Goal: Task Accomplishment & Management: Manage account settings

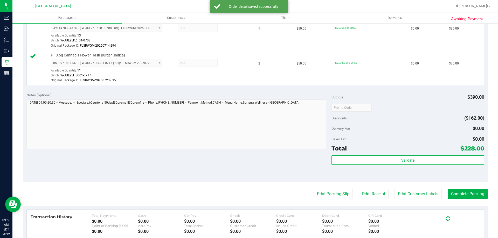
scroll to position [311, 0]
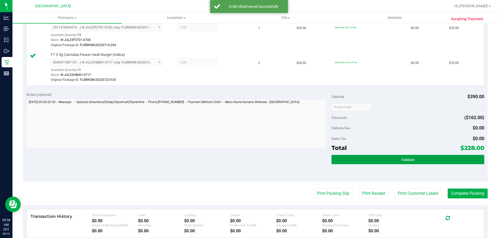
click at [438, 162] on button "Validate" at bounding box center [407, 159] width 153 height 9
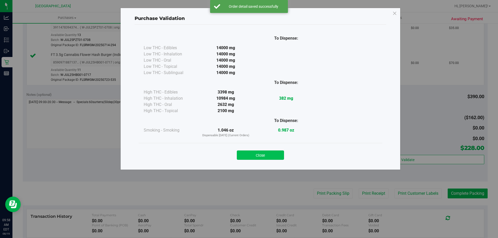
click at [267, 154] on button "Close" at bounding box center [260, 155] width 47 height 9
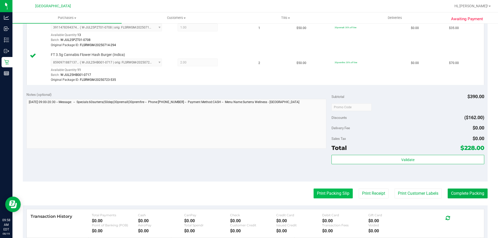
click at [318, 193] on button "Print Packing Slip" at bounding box center [333, 194] width 39 height 10
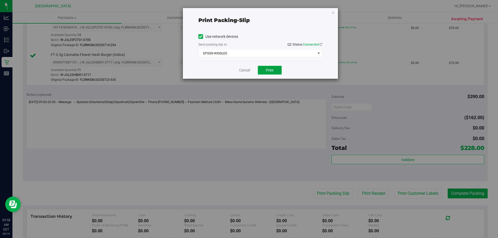
click at [270, 70] on span "Print" at bounding box center [270, 70] width 8 height 4
click at [246, 70] on link "Cancel" at bounding box center [244, 70] width 11 height 5
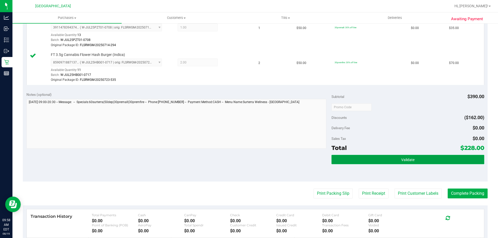
click at [377, 158] on button "Validate" at bounding box center [407, 159] width 153 height 9
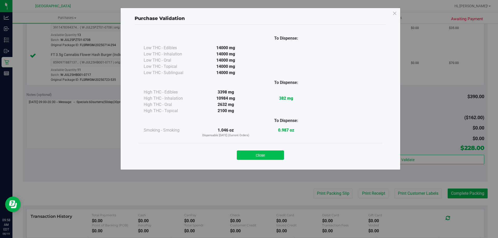
click at [271, 155] on button "Close" at bounding box center [260, 155] width 47 height 9
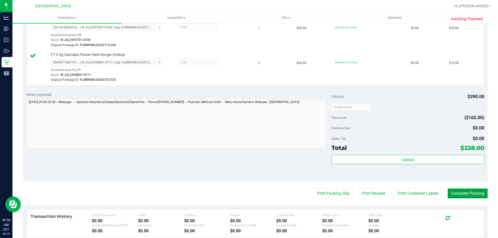
click at [453, 190] on button "Complete Packing" at bounding box center [468, 194] width 40 height 10
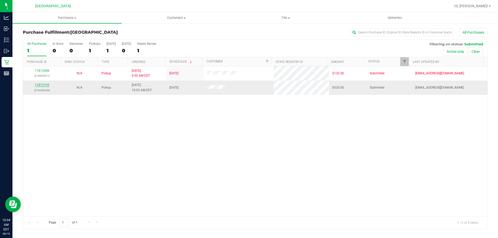
click at [45, 84] on link "11812195" at bounding box center [42, 85] width 15 height 4
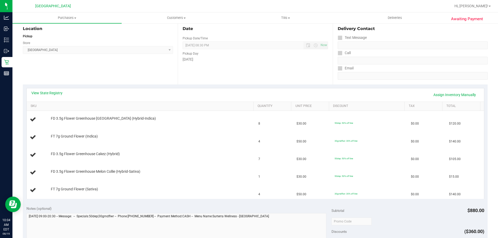
scroll to position [52, 0]
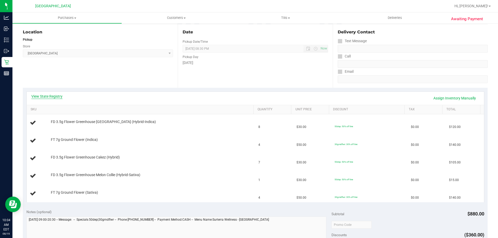
click at [51, 97] on link "View State Registry" at bounding box center [46, 96] width 31 height 5
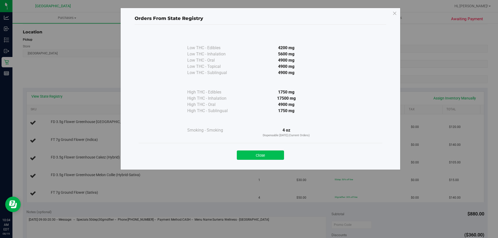
click at [262, 158] on button "Close" at bounding box center [260, 155] width 47 height 9
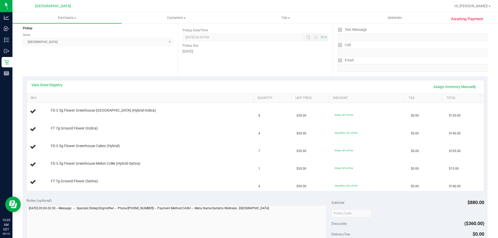
scroll to position [65, 0]
click at [45, 82] on link "View State Registry" at bounding box center [46, 83] width 31 height 5
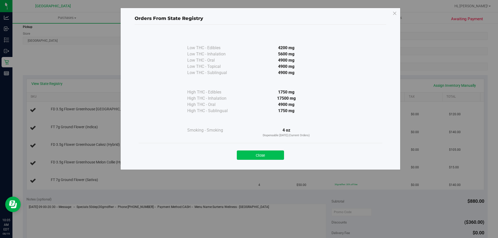
click at [255, 152] on button "Close" at bounding box center [260, 155] width 47 height 9
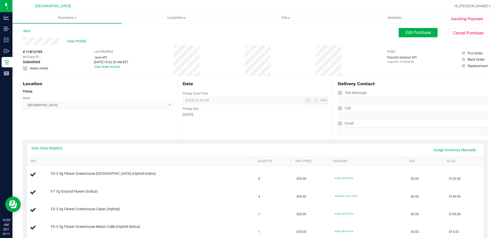
scroll to position [1, 0]
click at [81, 40] on span "View Profile" at bounding box center [77, 40] width 21 height 5
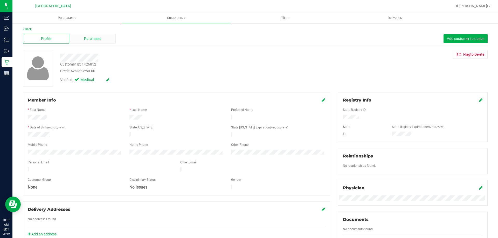
click at [87, 43] on div "Purchases" at bounding box center [92, 39] width 46 height 10
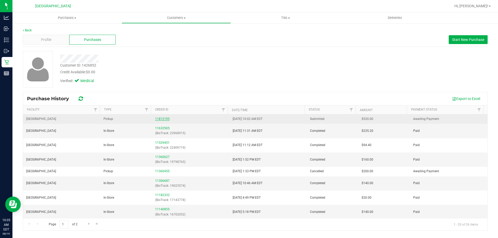
click at [161, 119] on link "11812195" at bounding box center [162, 119] width 15 height 4
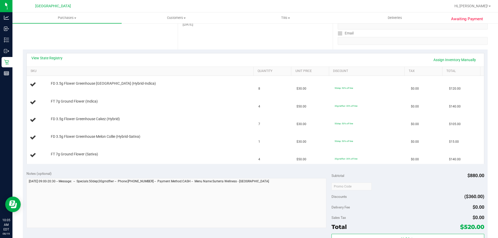
scroll to position [90, 0]
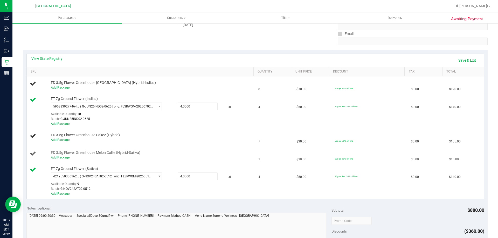
click at [64, 158] on link "Add Package" at bounding box center [60, 158] width 19 height 4
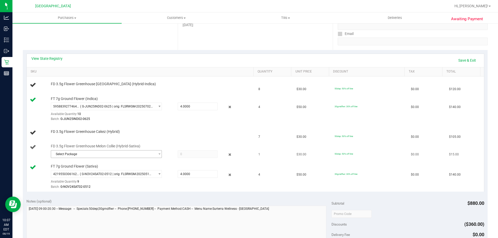
click at [97, 154] on span "Select Package" at bounding box center [103, 154] width 104 height 7
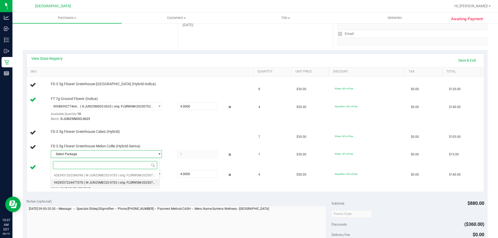
click at [101, 180] on li "9428557224477078 ( W-JUN25MEC02-0703 | orig: FLSRWGM-20250710-740 )" at bounding box center [105, 182] width 108 height 7
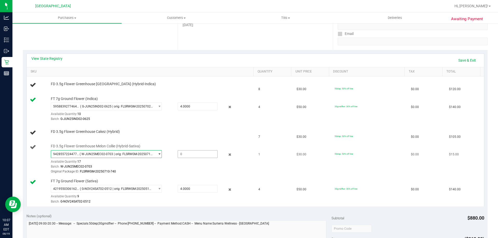
click at [206, 153] on span at bounding box center [198, 154] width 40 height 8
type input "1"
type input "1.0000"
click at [456, 58] on link "Save & Exit" at bounding box center [467, 60] width 24 height 9
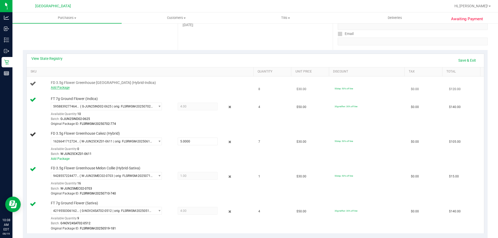
click at [56, 88] on link "Add Package" at bounding box center [60, 88] width 19 height 4
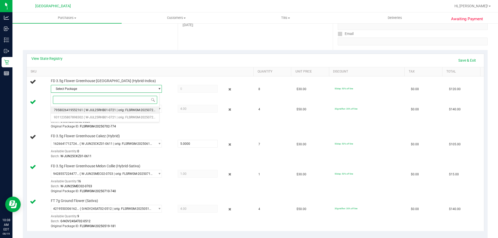
click at [119, 110] on span "( W-JUL25RHB01-0721 | orig: FLSRWGM-20250725-330 )" at bounding box center [123, 110] width 79 height 4
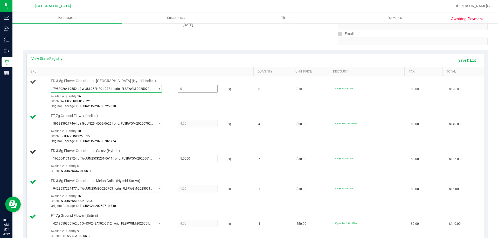
click at [190, 88] on span at bounding box center [198, 89] width 40 height 8
type input "8"
type input "8.0000"
click at [468, 61] on link "Save & Exit" at bounding box center [467, 60] width 24 height 9
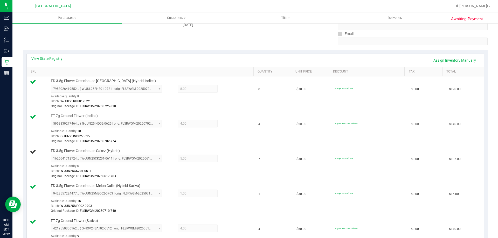
scroll to position [142, 0]
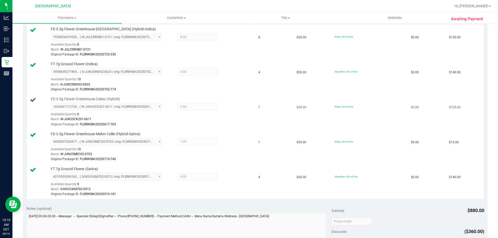
click at [102, 98] on span "FD 3.5g Flower Greenhouse Cakez (Hybrid)" at bounding box center [85, 99] width 69 height 5
copy div "FD 3.5g Flower Greenhouse Cakez (Hybrid)"
click at [308, 120] on td "$30.00" at bounding box center [312, 112] width 38 height 35
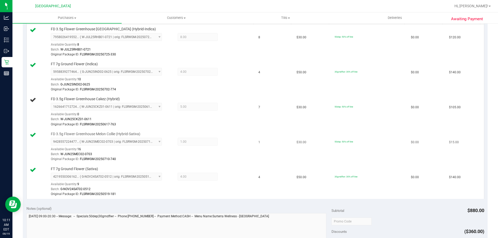
scroll to position [0, 0]
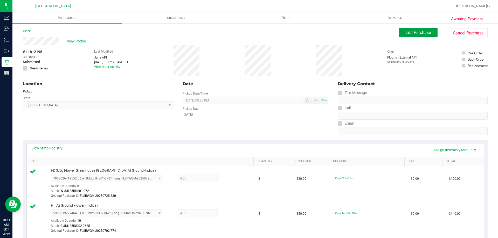
click at [421, 35] on button "Edit Purchase" at bounding box center [418, 32] width 39 height 9
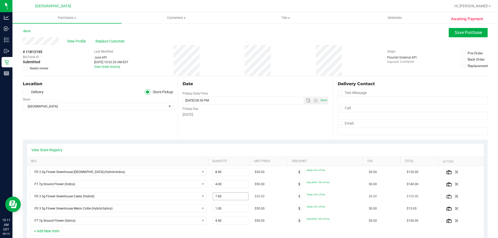
click at [235, 199] on span "7.00 7" at bounding box center [231, 197] width 36 height 8
type input "5"
type input "5.00"
click at [434, 151] on div "View State Registry" at bounding box center [255, 150] width 448 height 5
click at [457, 34] on span "Save Purchase" at bounding box center [468, 32] width 27 height 5
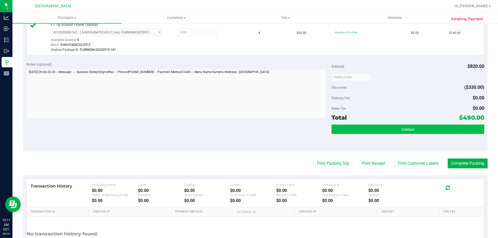
scroll to position [311, 0]
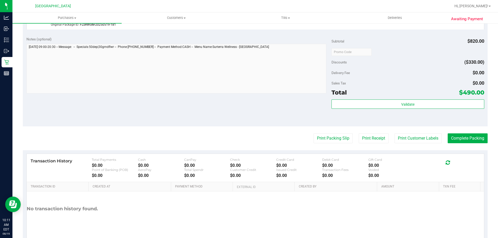
click at [382, 98] on div "Subtotal $820.00 Discounts ($330.00) Delivery Fee $0.00 Sales Tax $0.00 Total $…" at bounding box center [407, 80] width 153 height 86
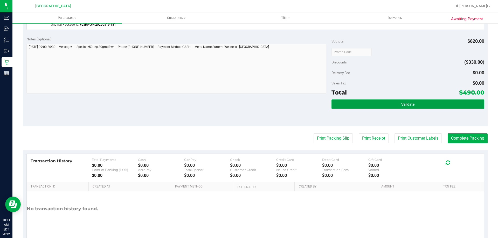
click at [382, 102] on button "Validate" at bounding box center [407, 104] width 153 height 9
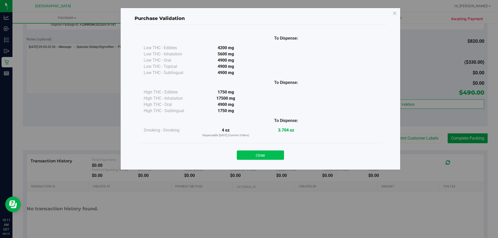
click at [271, 155] on button "Close" at bounding box center [260, 155] width 47 height 9
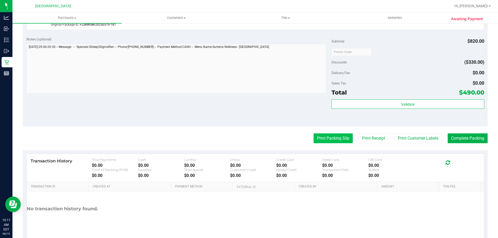
click at [320, 141] on button "Print Packing Slip" at bounding box center [333, 139] width 39 height 10
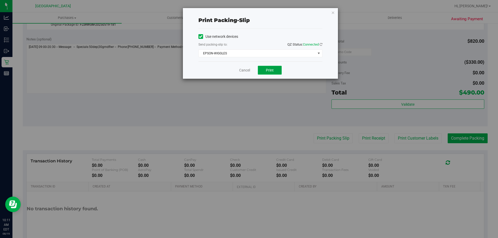
click at [269, 68] on span "Print" at bounding box center [270, 70] width 8 height 4
click at [248, 69] on link "Cancel" at bounding box center [244, 70] width 11 height 5
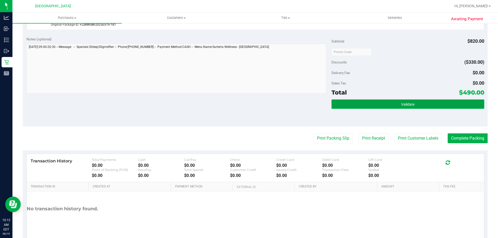
click at [371, 107] on button "Validate" at bounding box center [407, 104] width 153 height 9
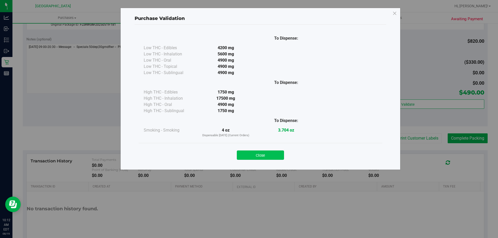
click at [271, 155] on button "Close" at bounding box center [260, 155] width 47 height 9
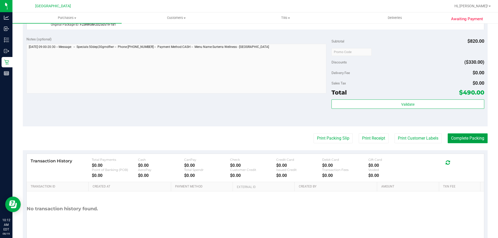
click at [454, 139] on button "Complete Packing" at bounding box center [468, 139] width 40 height 10
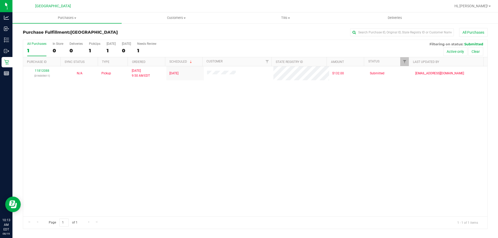
click at [454, 143] on div "11812088 (316005611) N/A Pickup 8/19/2025 9:50 AM EDT 8/19/2025 $132.00 Submitt…" at bounding box center [255, 141] width 464 height 150
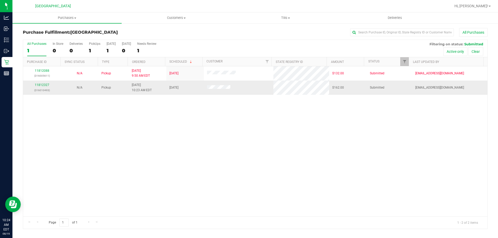
click at [41, 82] on td "11812327 (316010493)" at bounding box center [42, 88] width 38 height 14
click at [42, 85] on link "11812327" at bounding box center [42, 85] width 15 height 4
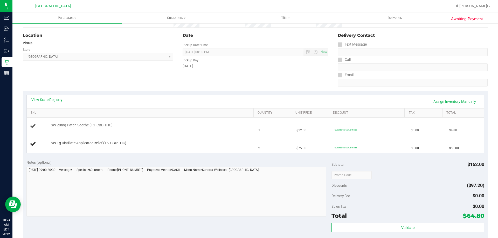
scroll to position [52, 0]
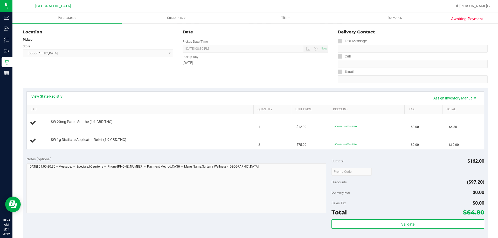
click at [52, 95] on link "View State Registry" at bounding box center [46, 96] width 31 height 5
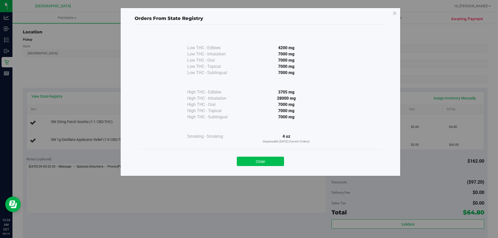
click at [256, 164] on button "Close" at bounding box center [260, 161] width 47 height 9
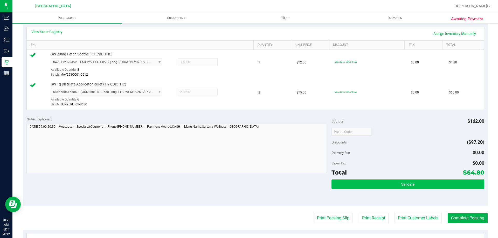
scroll to position [156, 0]
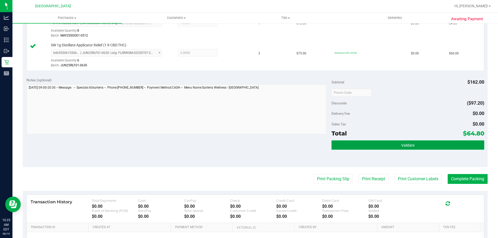
click at [401, 143] on span "Validate" at bounding box center [407, 145] width 13 height 4
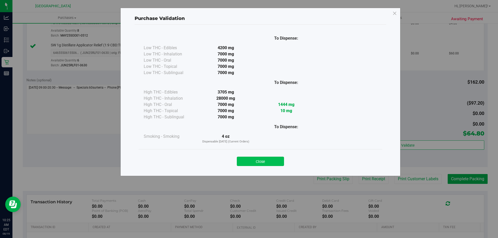
click at [243, 161] on button "Close" at bounding box center [260, 161] width 47 height 9
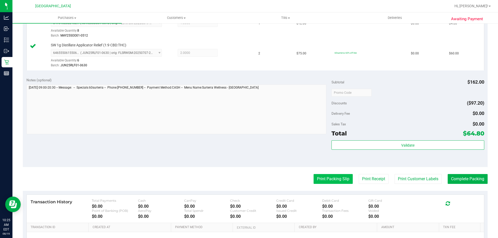
click at [330, 180] on button "Print Packing Slip" at bounding box center [333, 179] width 39 height 10
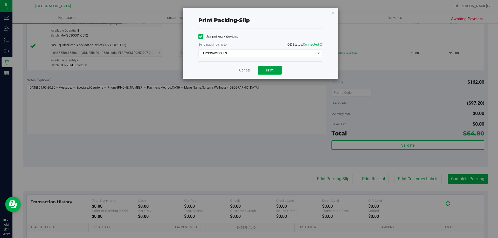
drag, startPoint x: 271, startPoint y: 68, endPoint x: 266, endPoint y: 63, distance: 7.3
click at [266, 66] on button "Print" at bounding box center [270, 70] width 24 height 9
drag, startPoint x: 243, startPoint y: 70, endPoint x: 427, endPoint y: 135, distance: 195.1
click at [243, 70] on link "Cancel" at bounding box center [244, 70] width 11 height 5
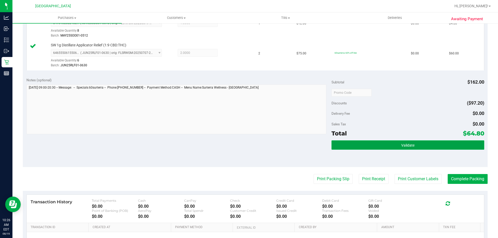
click at [426, 146] on button "Validate" at bounding box center [407, 145] width 153 height 9
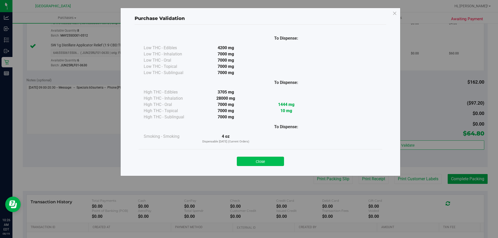
click at [258, 162] on button "Close" at bounding box center [260, 161] width 47 height 9
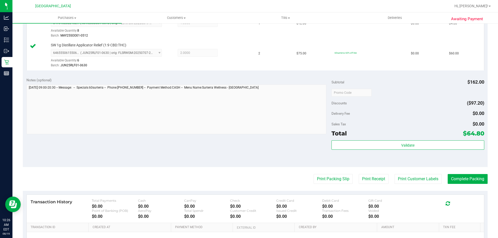
click at [484, 178] on div "Awaiting Payment Back Edit Purchase Cancel Purchase View Profile # 11812327 Bio…" at bounding box center [255, 82] width 486 height 431
click at [472, 179] on button "Complete Packing" at bounding box center [468, 179] width 40 height 10
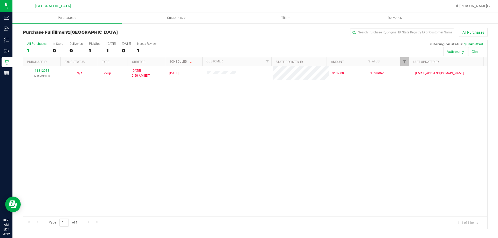
click at [228, 132] on div "11812088 (316005611) N/A Pickup 8/19/2025 9:50 AM EDT 8/19/2025 $132.00 Submitt…" at bounding box center [255, 141] width 464 height 150
click at [221, 163] on div "11812088 (316005611) N/A Pickup 8/19/2025 9:50 AM EDT 8/19/2025 $132.00 Submitt…" at bounding box center [255, 141] width 464 height 150
click at [139, 144] on div "11812088 (316005611) N/A Pickup 8/19/2025 9:50 AM EDT 8/19/2025 $132.00 Submitt…" at bounding box center [255, 141] width 464 height 150
click at [154, 146] on div "11812088 (316005611) N/A Pickup 8/19/2025 9:50 AM EDT 8/19/2025 $132.00 Submitt…" at bounding box center [255, 141] width 464 height 150
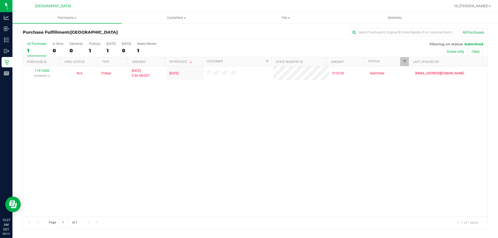
click at [154, 144] on div "11812088 (316005611) N/A Pickup 8/19/2025 9:50 AM EDT 8/19/2025 $132.00 Submitt…" at bounding box center [255, 141] width 464 height 150
click at [61, 19] on span "Purchases" at bounding box center [66, 18] width 109 height 5
click at [56, 40] on li "Fulfillment" at bounding box center [66, 37] width 109 height 6
drag, startPoint x: 182, startPoint y: 151, endPoint x: 179, endPoint y: 151, distance: 2.6
click at [181, 151] on div "11812088 (316005611) N/A Pickup 8/19/2025 9:50 AM EDT 8/19/2025 $132.00 Submitt…" at bounding box center [255, 141] width 464 height 150
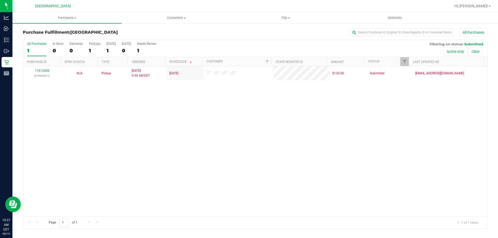
click at [171, 155] on div "11812088 (316005611) N/A Pickup 8/19/2025 9:50 AM EDT 8/19/2025 $132.00 Submitt…" at bounding box center [255, 141] width 464 height 150
click at [157, 133] on div "11812088 (316005611) N/A Pickup 8/19/2025 9:50 AM EDT 8/19/2025 $132.00 Submitt…" at bounding box center [255, 141] width 464 height 150
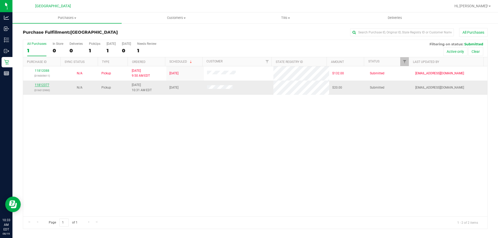
click at [42, 84] on link "11812377" at bounding box center [42, 85] width 15 height 4
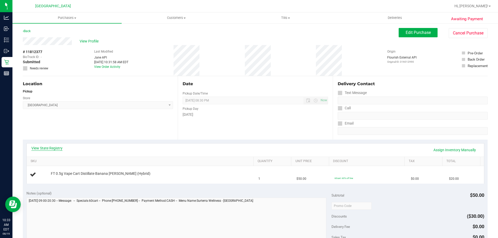
click at [53, 149] on link "View State Registry" at bounding box center [46, 148] width 31 height 5
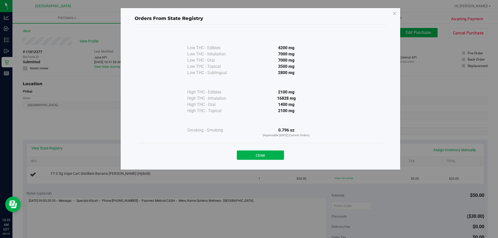
click at [264, 156] on button "Close" at bounding box center [260, 155] width 47 height 9
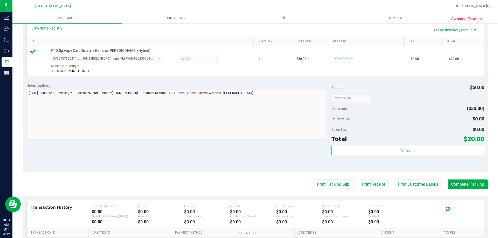
scroll to position [130, 0]
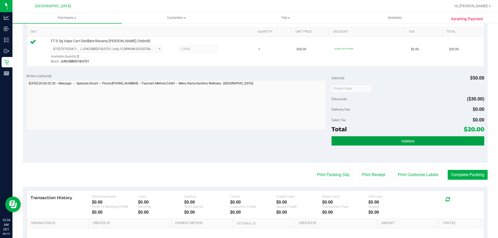
click at [358, 139] on button "Validate" at bounding box center [407, 140] width 153 height 9
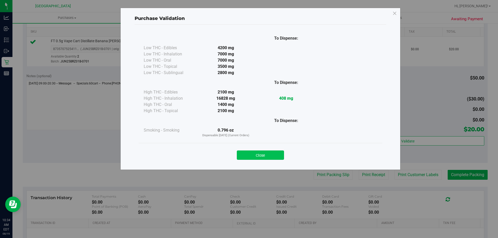
click at [280, 157] on button "Close" at bounding box center [260, 155] width 47 height 9
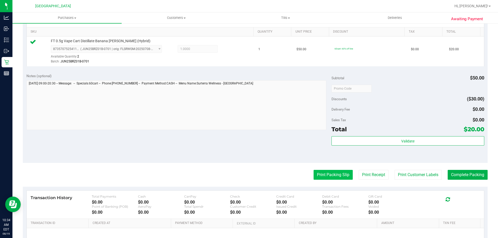
click at [333, 178] on button "Print Packing Slip" at bounding box center [333, 175] width 39 height 10
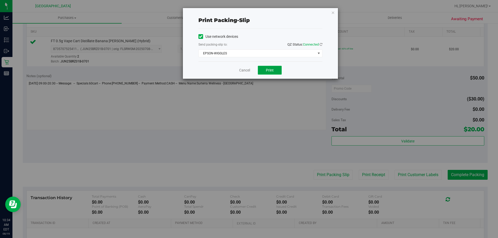
click at [267, 68] on span "Print" at bounding box center [270, 70] width 8 height 4
click at [244, 69] on link "Cancel" at bounding box center [244, 70] width 11 height 5
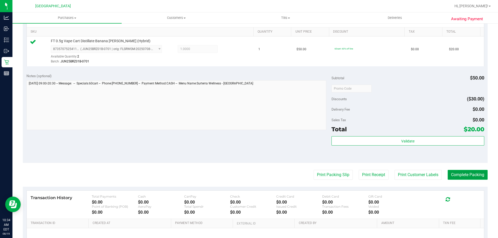
click at [461, 177] on button "Complete Packing" at bounding box center [468, 175] width 40 height 10
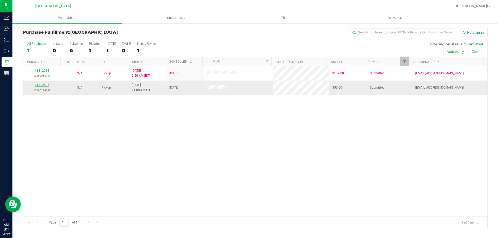
click at [39, 86] on link "11812525" at bounding box center [42, 85] width 15 height 4
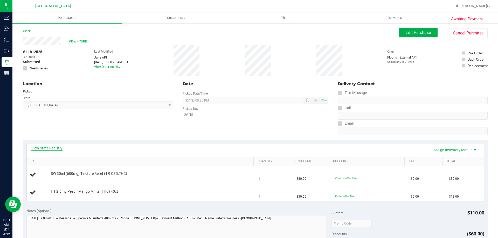
click at [54, 147] on link "View State Registry" at bounding box center [46, 148] width 31 height 5
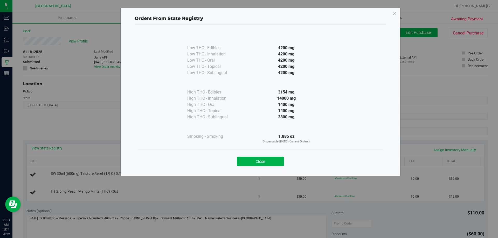
click at [56, 147] on div "Orders From State Registry Low THC - Edibles 4200 mg" at bounding box center [251, 119] width 502 height 238
click at [260, 162] on button "Close" at bounding box center [260, 161] width 47 height 9
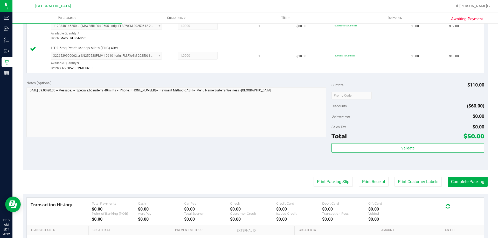
scroll to position [156, 0]
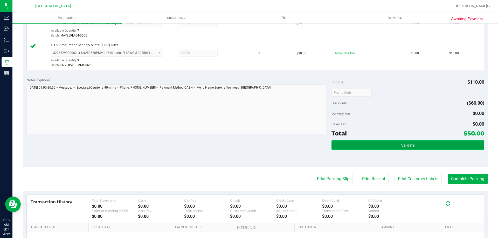
click at [429, 147] on button "Validate" at bounding box center [407, 145] width 153 height 9
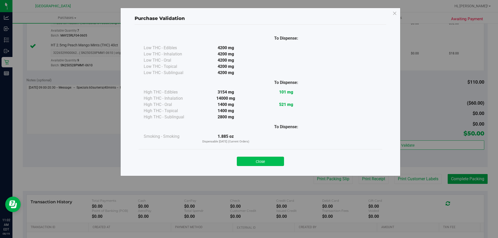
click at [259, 162] on button "Close" at bounding box center [260, 161] width 47 height 9
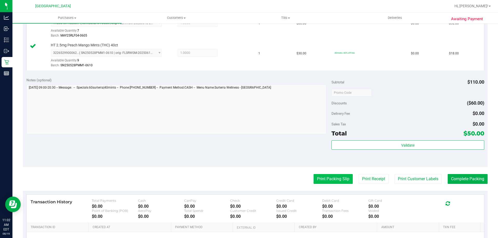
click at [330, 183] on button "Print Packing Slip" at bounding box center [333, 179] width 39 height 10
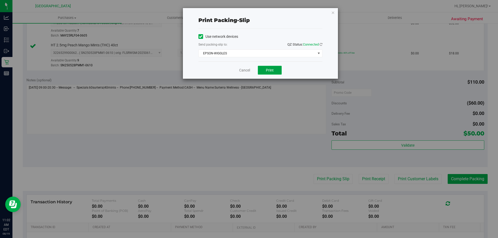
click at [276, 72] on button "Print" at bounding box center [270, 70] width 24 height 9
click at [247, 70] on link "Cancel" at bounding box center [244, 70] width 11 height 5
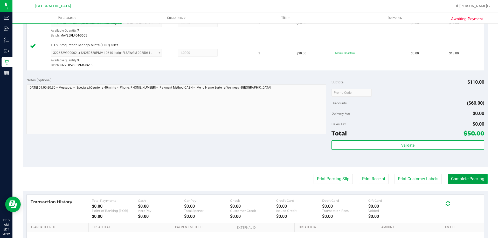
click at [466, 181] on button "Complete Packing" at bounding box center [468, 179] width 40 height 10
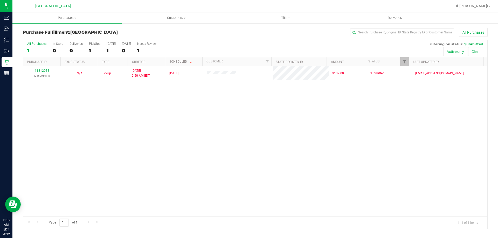
click at [162, 128] on div "11812088 (316005611) N/A Pickup 8/19/2025 9:50 AM EDT 8/19/2025 $132.00 Submitt…" at bounding box center [255, 141] width 464 height 150
click at [215, 142] on div "11812088 (316005611) N/A Pickup 8/19/2025 9:50 AM EDT 8/19/2025 $132.00 Submitt…" at bounding box center [255, 141] width 464 height 150
click at [237, 93] on div "11812088 (316005611) N/A Pickup 8/19/2025 9:50 AM EDT 8/19/2025 $132.00 Submitt…" at bounding box center [255, 141] width 464 height 150
click at [280, 17] on span "Tills" at bounding box center [285, 18] width 109 height 5
click at [275, 33] on li "Manage tills" at bounding box center [285, 31] width 109 height 6
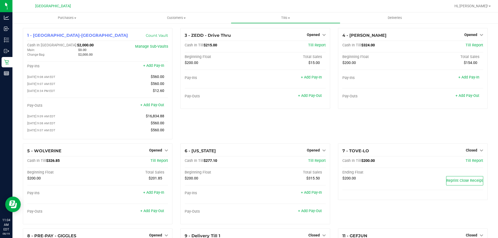
click at [363, 130] on div "4 - YIRUMA Opened Close Till Cash In Till $324.00 Till Report Beginning Float T…" at bounding box center [412, 86] width 157 height 116
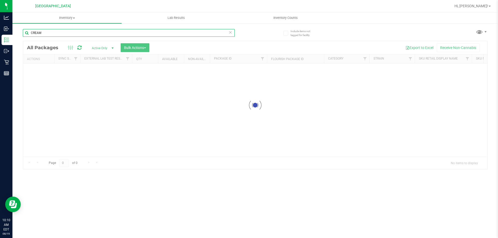
click at [117, 33] on input "CREAM" at bounding box center [129, 33] width 212 height 8
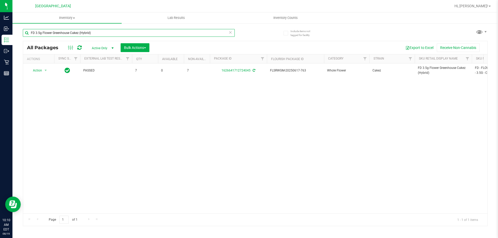
type input "FD 3.5g Flower Greenhouse Cakez (Hybrid)"
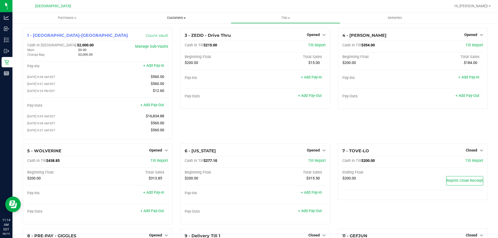
click at [163, 15] on uib-tab-heading "Customers All customers Add a new customer All physicians" at bounding box center [176, 18] width 109 height 10
click at [150, 30] on span "All customers" at bounding box center [140, 31] width 37 height 4
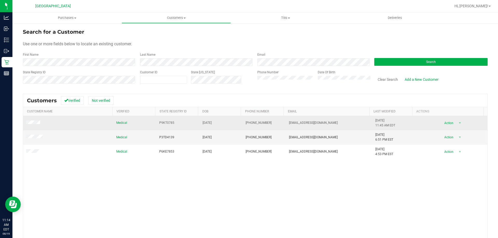
click at [35, 117] on td at bounding box center [68, 123] width 90 height 14
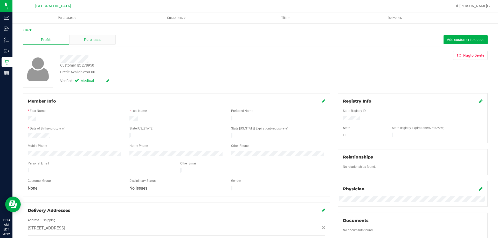
click at [104, 43] on div "Purchases" at bounding box center [92, 40] width 46 height 10
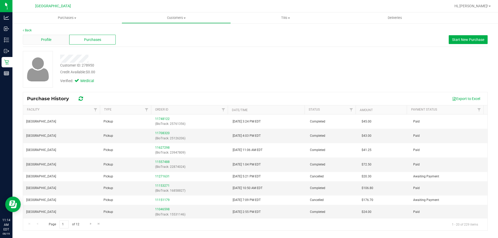
click at [47, 43] on div "Profile" at bounding box center [46, 40] width 46 height 10
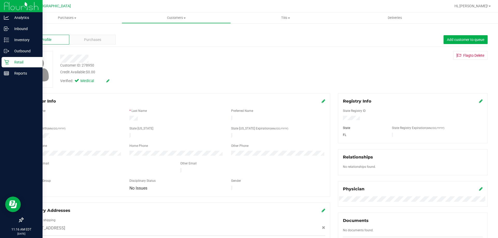
click at [0, 68] on link "Retail" at bounding box center [21, 62] width 43 height 11
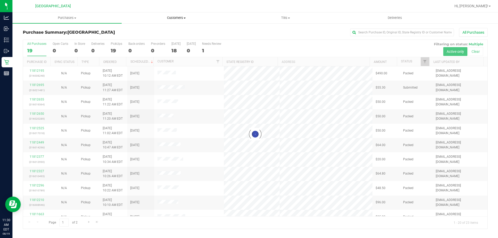
click at [186, 21] on uib-tab-heading "Customers All customers Add a new customer All physicians" at bounding box center [176, 18] width 109 height 10
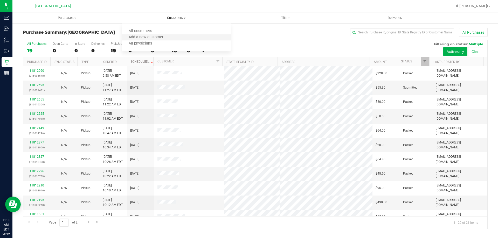
click at [176, 35] on li "Add a new customer" at bounding box center [176, 37] width 109 height 6
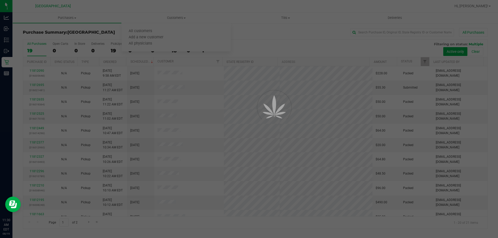
click at [175, 17] on div at bounding box center [249, 119] width 498 height 238
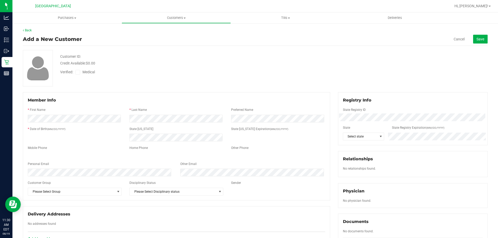
click at [175, 17] on span "Customers" at bounding box center [176, 18] width 109 height 5
click at [168, 30] on li "All customers" at bounding box center [176, 31] width 109 height 6
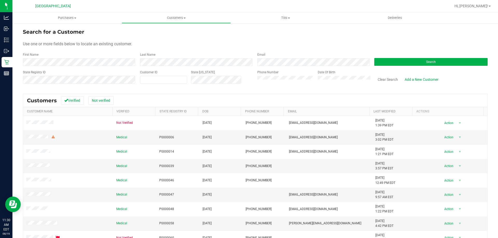
drag, startPoint x: 80, startPoint y: 71, endPoint x: 81, endPoint y: 49, distance: 21.3
click at [80, 69] on form "Search for a Customer Use one or more fields below to locate an existing custom…" at bounding box center [255, 58] width 465 height 60
click at [81, 49] on form "Search for a Customer Use one or more fields below to locate an existing custom…" at bounding box center [255, 58] width 465 height 60
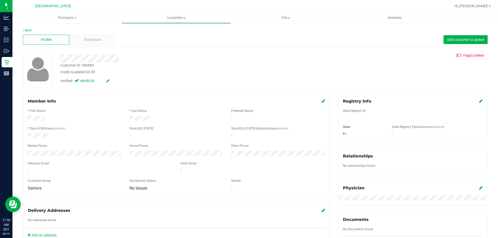
click at [94, 46] on div "Profile Purchases Add customer to queue" at bounding box center [255, 40] width 465 height 14
click at [94, 43] on div "Purchases" at bounding box center [92, 40] width 46 height 10
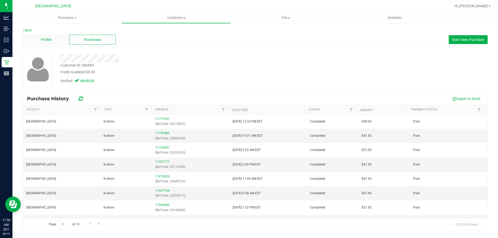
click at [50, 42] on span "Profile" at bounding box center [46, 39] width 10 height 5
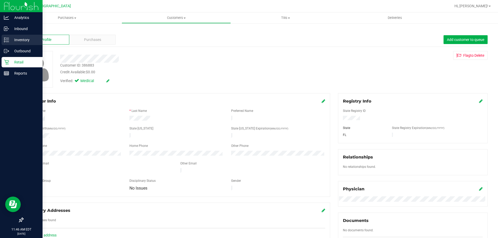
click at [0, 39] on link "Inventory" at bounding box center [21, 40] width 43 height 11
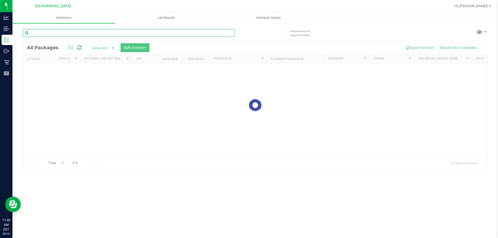
click at [97, 32] on input "text" at bounding box center [129, 33] width 212 height 8
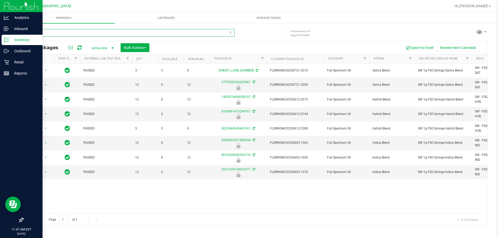
type input "fso"
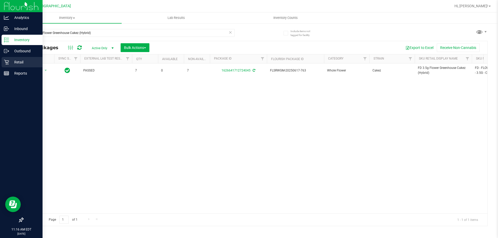
click at [4, 61] on icon at bounding box center [6, 62] width 5 height 5
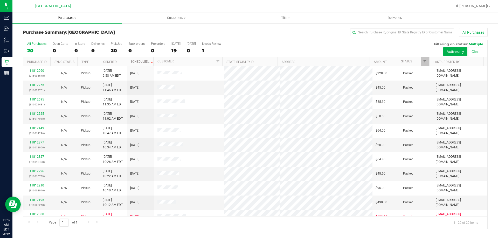
click at [74, 14] on uib-tab-heading "Purchases Summary of purchases Fulfillment All purchases" at bounding box center [66, 17] width 109 height 11
click at [53, 35] on li "Fulfillment" at bounding box center [66, 37] width 109 height 6
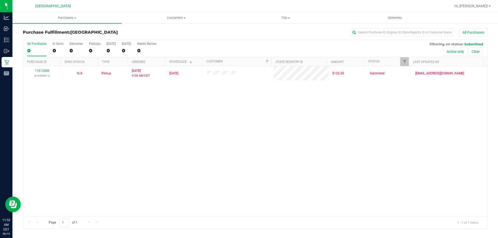
click at [182, 160] on div "11812088 (316005611) N/A Pickup 8/19/2025 9:50 AM EDT 8/19/2025 $132.00 Submitt…" at bounding box center [255, 141] width 464 height 150
click at [212, 160] on div "11812088 (316005611) N/A Pickup 8/19/2025 9:50 AM EDT 8/19/2025 $132.00 Submitt…" at bounding box center [255, 141] width 464 height 150
click at [59, 19] on span "Purchases" at bounding box center [66, 18] width 109 height 5
click at [41, 37] on span "Fulfillment" at bounding box center [28, 37] width 32 height 4
click at [184, 206] on div "11812088 (316005611) N/A Pickup 8/19/2025 9:50 AM EDT 8/19/2025 $132.00 Submitt…" at bounding box center [255, 141] width 464 height 150
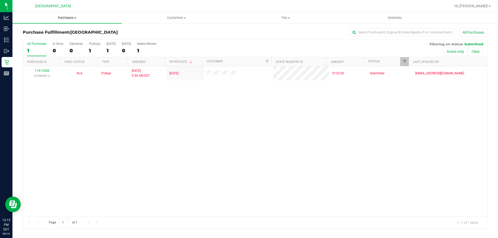
click at [78, 19] on span "Purchases" at bounding box center [66, 18] width 109 height 5
click at [36, 36] on span "Fulfillment" at bounding box center [28, 37] width 32 height 4
click at [184, 20] on span "Customers" at bounding box center [176, 18] width 109 height 5
click at [178, 32] on li "All customers" at bounding box center [176, 31] width 109 height 6
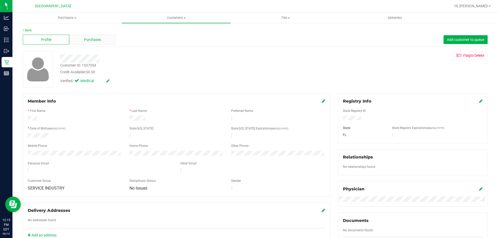
click at [89, 38] on span "Purchases" at bounding box center [92, 39] width 17 height 5
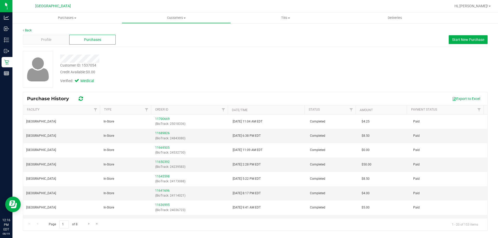
click at [50, 45] on div "Profile Purchases Start New Purchase" at bounding box center [255, 40] width 465 height 14
click at [51, 40] on span "Profile" at bounding box center [46, 39] width 10 height 5
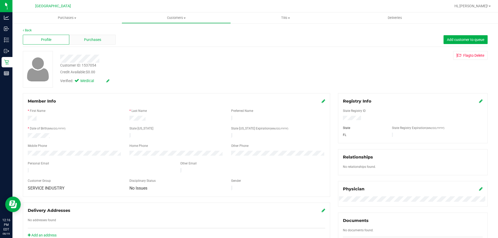
click at [99, 42] on span "Purchases" at bounding box center [92, 39] width 17 height 5
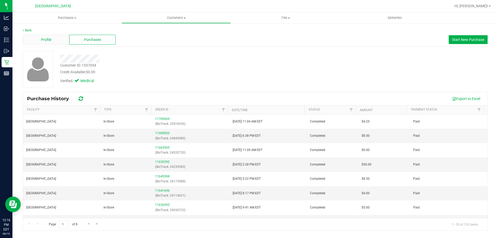
click at [45, 41] on span "Profile" at bounding box center [46, 39] width 10 height 5
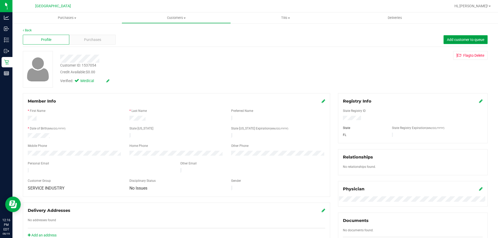
click at [447, 41] on span "Add customer to queue" at bounding box center [465, 40] width 37 height 4
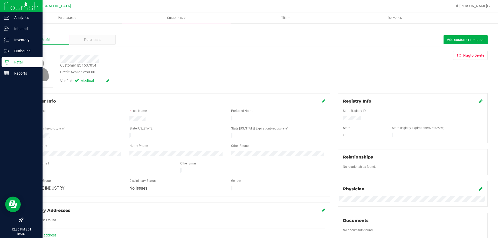
click at [10, 64] on p "Retail" at bounding box center [24, 62] width 31 height 6
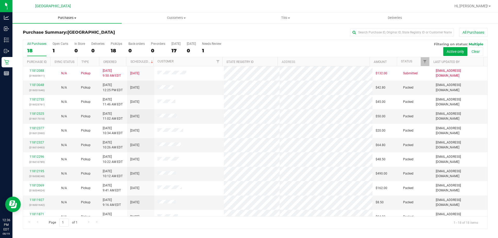
click at [65, 19] on span "Purchases" at bounding box center [66, 18] width 109 height 5
click at [58, 35] on li "Fulfillment" at bounding box center [66, 37] width 109 height 6
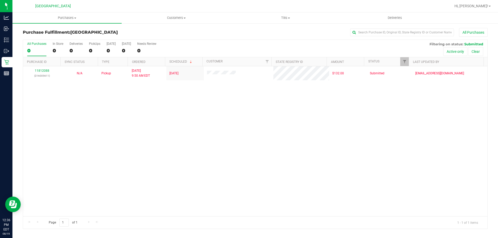
click at [223, 135] on div "11812088 (316005611) N/A Pickup 8/19/2025 9:50 AM EDT 8/19/2025 $132.00 Submitt…" at bounding box center [255, 141] width 464 height 150
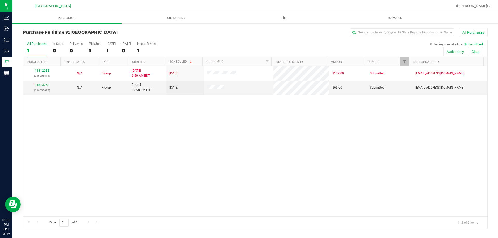
drag, startPoint x: 164, startPoint y: 120, endPoint x: 58, endPoint y: 106, distance: 106.2
click at [161, 120] on div "11812088 (316005611) N/A Pickup 8/19/2025 9:50 AM EDT 8/19/2025 $132.00 Submitt…" at bounding box center [255, 141] width 464 height 150
click at [46, 83] on div "11813263 (316038072)" at bounding box center [41, 88] width 31 height 10
click at [47, 85] on link "11813263" at bounding box center [42, 85] width 15 height 4
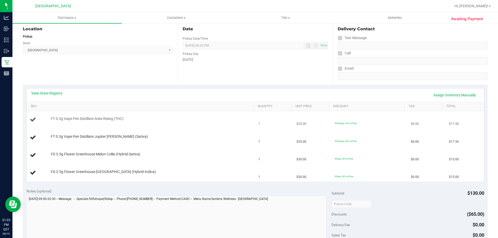
scroll to position [78, 0]
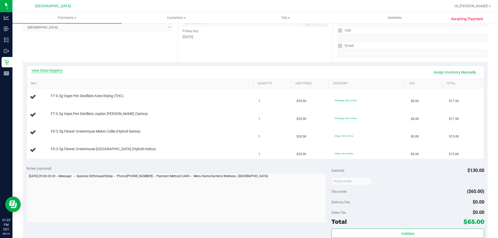
click at [58, 69] on link "View State Registry" at bounding box center [46, 70] width 31 height 5
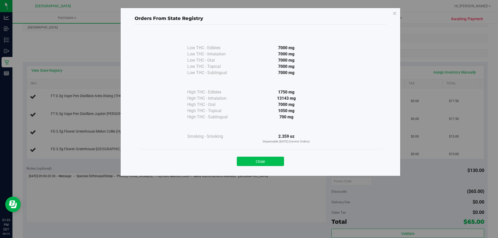
click at [255, 160] on button "Close" at bounding box center [260, 161] width 47 height 9
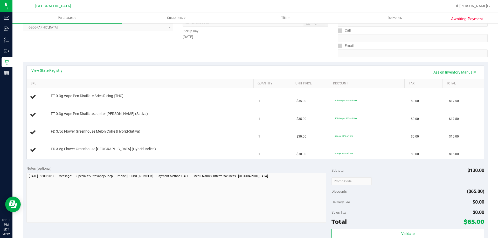
click at [45, 72] on link "View State Registry" at bounding box center [46, 70] width 31 height 5
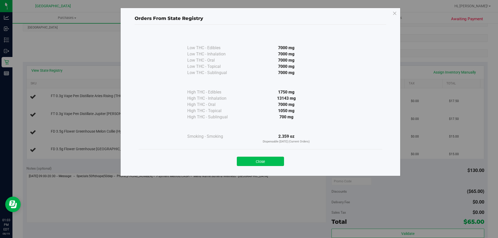
click at [256, 162] on button "Close" at bounding box center [260, 161] width 47 height 9
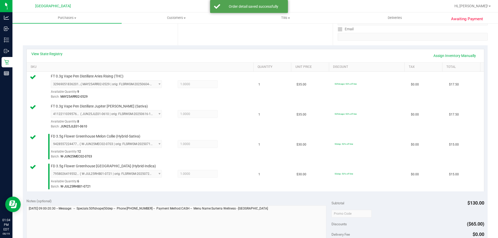
scroll to position [104, 0]
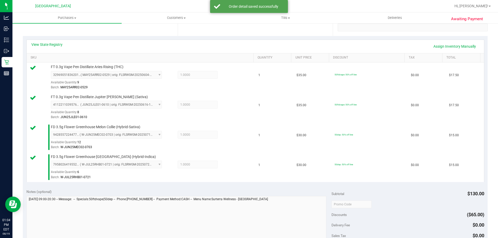
drag, startPoint x: 256, startPoint y: 162, endPoint x: 197, endPoint y: 188, distance: 64.4
click at [197, 188] on div "Notes (optional) Subtotal $130.00 Discounts ($65.00) Delivery Fee $0.00 Sales T…" at bounding box center [255, 232] width 465 height 93
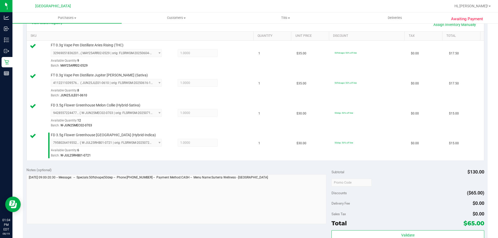
scroll to position [156, 0]
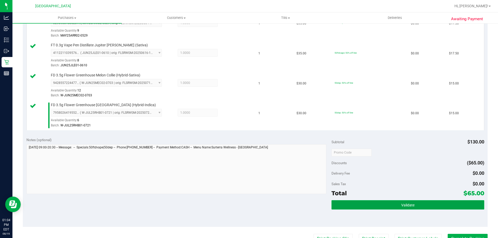
click at [386, 207] on button "Validate" at bounding box center [407, 205] width 153 height 9
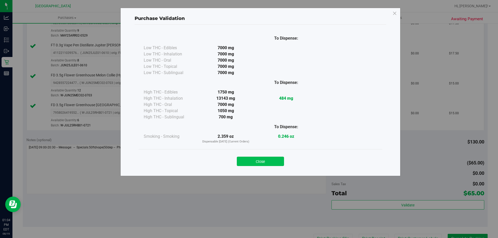
click at [264, 161] on button "Close" at bounding box center [260, 161] width 47 height 9
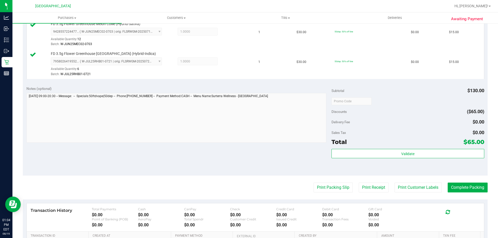
scroll to position [208, 0]
click at [321, 188] on button "Print Packing Slip" at bounding box center [333, 187] width 39 height 10
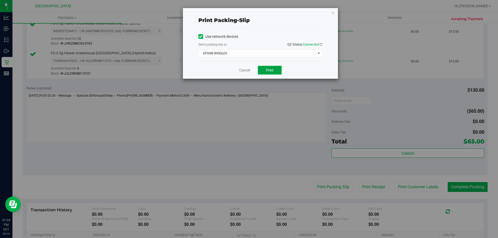
click at [280, 68] on button "Print" at bounding box center [270, 70] width 24 height 9
click at [247, 68] on link "Cancel" at bounding box center [244, 70] width 11 height 5
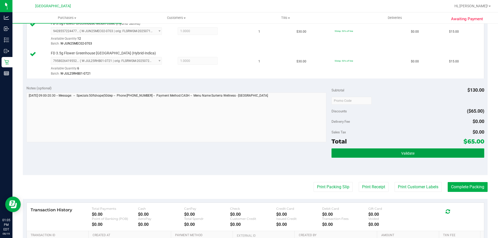
click at [415, 152] on button "Validate" at bounding box center [407, 153] width 153 height 9
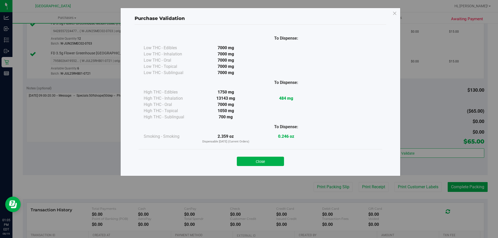
click at [259, 161] on button "Close" at bounding box center [260, 161] width 47 height 9
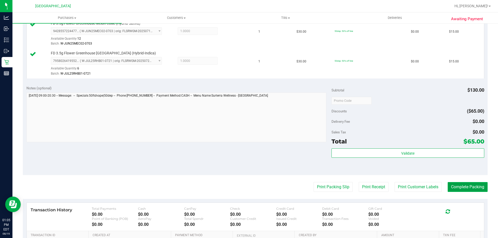
click at [454, 183] on button "Complete Packing" at bounding box center [468, 187] width 40 height 10
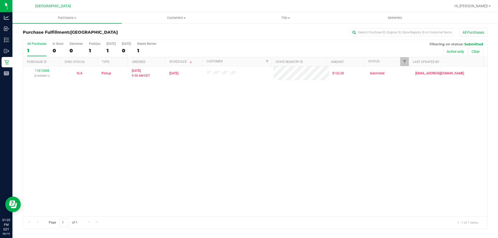
click at [454, 183] on div "11812088 (316005611) N/A Pickup [DATE] 9:50 AM EDT 8/19/2025 $132.00 Submitted …" at bounding box center [255, 141] width 464 height 150
click at [308, 127] on div "11812088 (316005611) N/A Pickup [DATE] 9:50 AM EDT 8/19/2025 $132.00 Submitted …" at bounding box center [255, 141] width 464 height 150
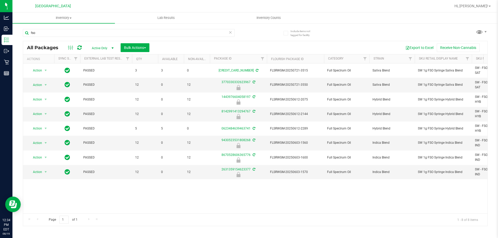
click at [188, 198] on div "Action Action Adjust qty Create package Edit attributes Global inventory Locate…" at bounding box center [255, 139] width 464 height 150
click at [192, 194] on div "Action Action Adjust qty Create package Edit attributes Global inventory Locate…" at bounding box center [255, 139] width 464 height 150
click at [194, 196] on div "Action Action Adjust qty Create package Edit attributes Global inventory Locate…" at bounding box center [255, 139] width 464 height 150
click at [127, 31] on input "fso" at bounding box center [129, 33] width 212 height 8
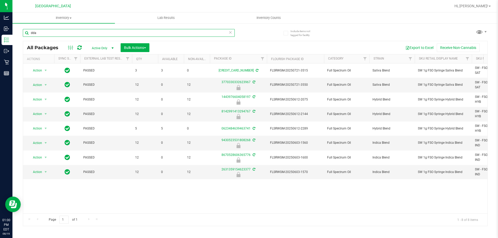
type input "dda"
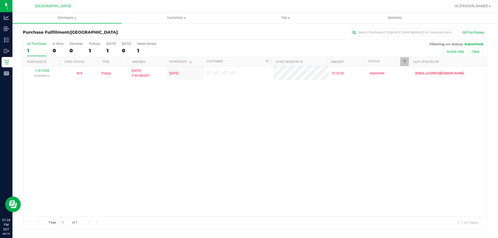
click at [291, 11] on nav "Palm Coast WC Hi, [PERSON_NAME]!" at bounding box center [255, 6] width 486 height 12
click at [290, 17] on span "Tills" at bounding box center [285, 18] width 109 height 5
click at [287, 27] on ul "Manage tills Reconcile e-payments" at bounding box center [285, 35] width 109 height 22
click at [280, 16] on span "Tills" at bounding box center [285, 18] width 109 height 5
click at [266, 30] on li "Manage tills" at bounding box center [285, 31] width 109 height 6
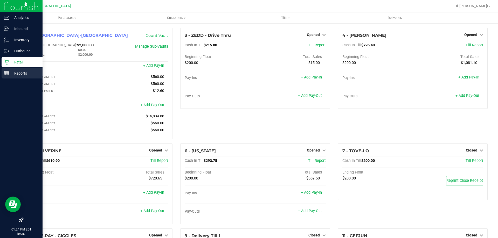
click at [6, 77] on div "Reports" at bounding box center [22, 73] width 41 height 10
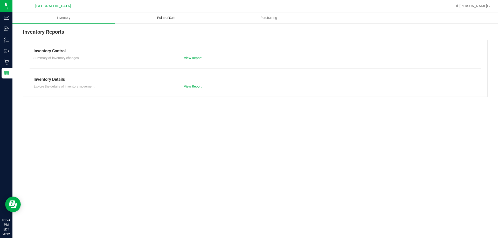
click at [161, 16] on span "Point of Sale" at bounding box center [166, 18] width 32 height 5
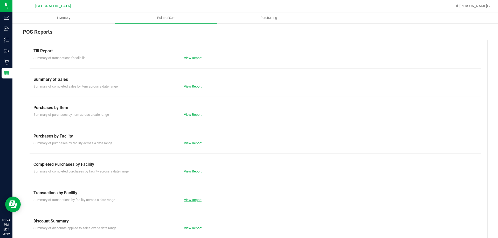
click at [191, 199] on link "View Report" at bounding box center [193, 200] width 18 height 4
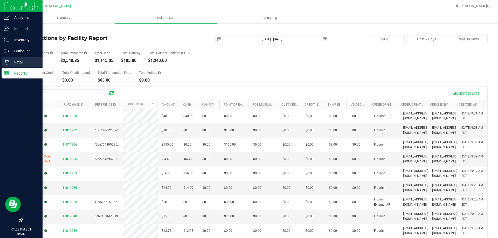
click at [7, 63] on icon at bounding box center [6, 62] width 5 height 5
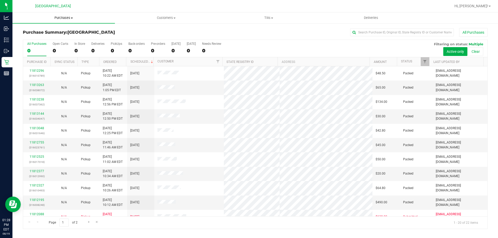
click at [76, 18] on span "Purchases" at bounding box center [63, 18] width 102 height 5
click at [59, 38] on li "Fulfillment" at bounding box center [63, 37] width 102 height 6
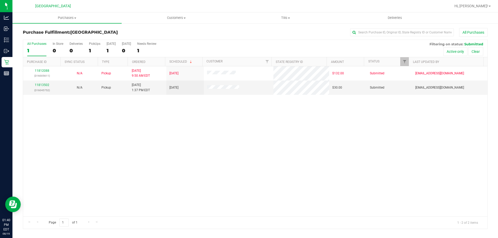
click at [103, 121] on div "11812088 (316005611) N/A Pickup 8/19/2025 9:50 AM EDT 8/19/2025 $132.00 Submitt…" at bounding box center [255, 141] width 464 height 150
click at [47, 85] on link "11813502" at bounding box center [42, 85] width 15 height 4
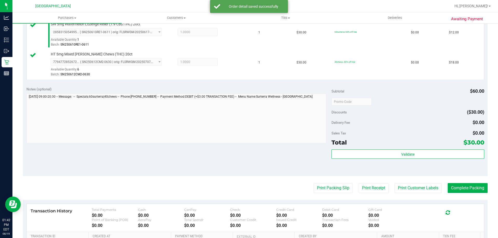
scroll to position [182, 0]
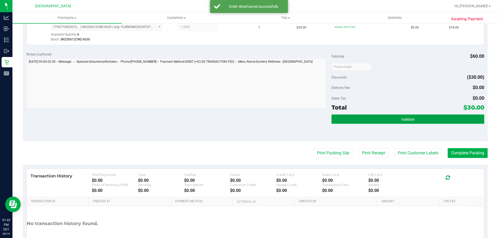
click at [378, 119] on button "Validate" at bounding box center [407, 119] width 153 height 9
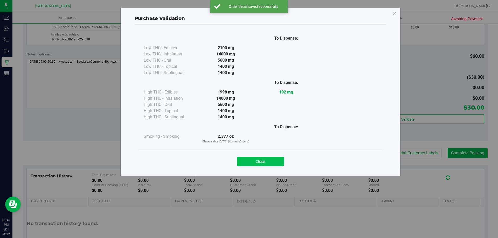
click at [274, 160] on button "Close" at bounding box center [260, 161] width 47 height 9
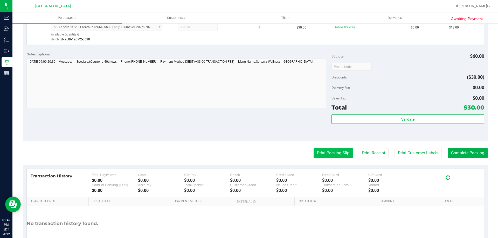
click at [325, 154] on button "Print Packing Slip" at bounding box center [333, 153] width 39 height 10
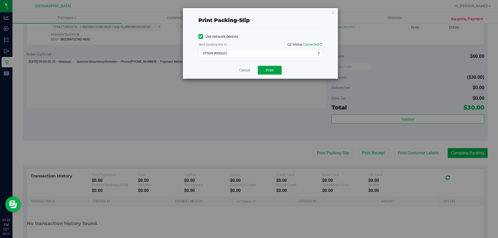
click at [264, 73] on button "Print" at bounding box center [270, 70] width 24 height 9
click at [242, 72] on link "Cancel" at bounding box center [244, 70] width 11 height 5
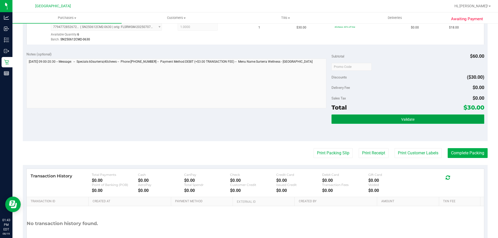
click at [387, 117] on button "Validate" at bounding box center [407, 119] width 153 height 9
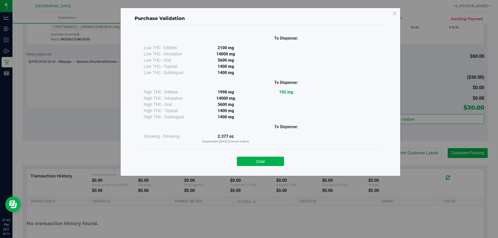
click at [255, 162] on button "Close" at bounding box center [260, 161] width 47 height 9
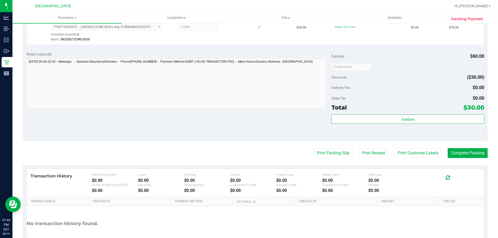
click at [459, 148] on purchase-details "Back Edit Purchase Cancel Purchase View Profile # 11813502 BioTrack ID: - Submi…" at bounding box center [255, 54] width 465 height 416
click at [461, 153] on button "Complete Packing" at bounding box center [468, 153] width 40 height 10
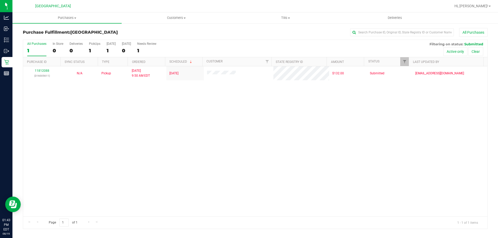
click at [337, 168] on div "11812088 (316005611) N/A Pickup 8/19/2025 9:50 AM EDT 8/19/2025 $132.00 Submitt…" at bounding box center [255, 141] width 464 height 150
click at [73, 20] on span "Purchases" at bounding box center [66, 18] width 109 height 5
click at [46, 38] on li "Fulfillment" at bounding box center [66, 37] width 109 height 6
click at [285, 19] on span "Tills" at bounding box center [285, 18] width 109 height 5
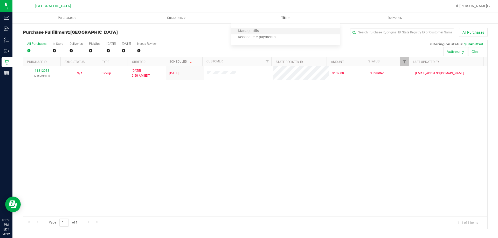
click at [270, 32] on li "Manage tills" at bounding box center [285, 31] width 109 height 6
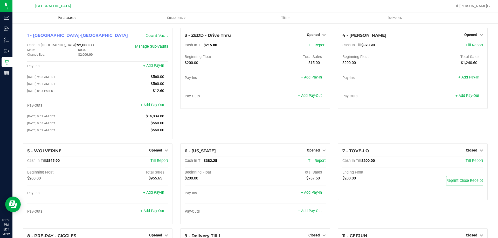
click at [75, 18] on span at bounding box center [75, 18] width 2 height 1
click at [49, 37] on li "Fulfillment" at bounding box center [66, 37] width 109 height 6
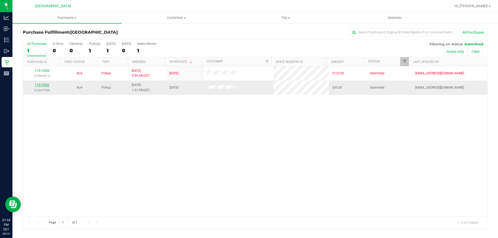
click at [44, 85] on link "11813582" at bounding box center [42, 85] width 15 height 4
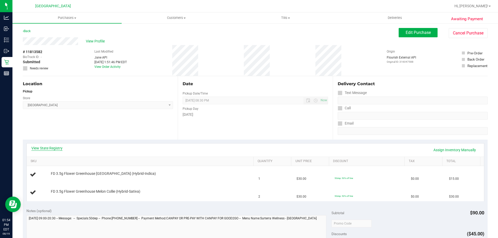
click at [46, 147] on link "View State Registry" at bounding box center [46, 148] width 31 height 5
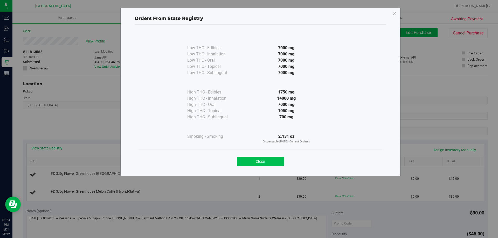
click at [260, 161] on button "Close" at bounding box center [260, 161] width 47 height 9
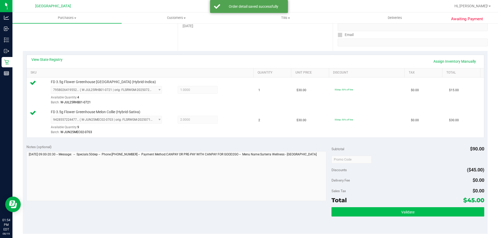
scroll to position [130, 0]
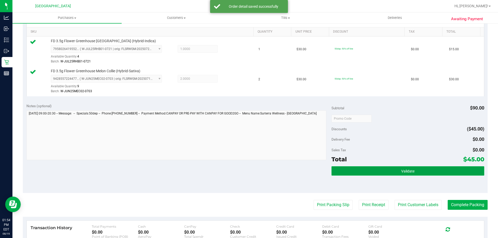
click at [373, 172] on button "Validate" at bounding box center [407, 171] width 153 height 9
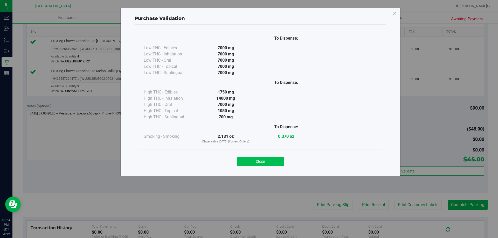
click at [267, 163] on button "Close" at bounding box center [260, 161] width 47 height 9
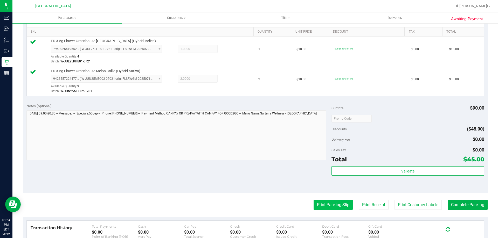
click at [342, 205] on button "Print Packing Slip" at bounding box center [333, 205] width 39 height 10
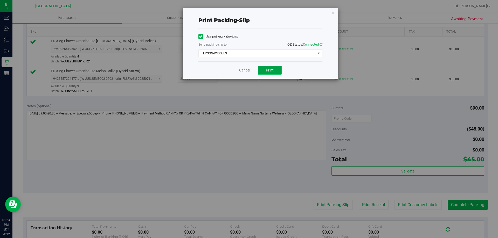
click at [277, 68] on button "Print" at bounding box center [270, 70] width 24 height 9
click at [249, 70] on link "Cancel" at bounding box center [244, 70] width 11 height 5
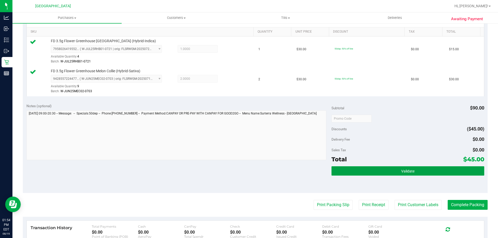
drag, startPoint x: 441, startPoint y: 173, endPoint x: 430, endPoint y: 181, distance: 13.5
click at [441, 173] on button "Validate" at bounding box center [407, 171] width 153 height 9
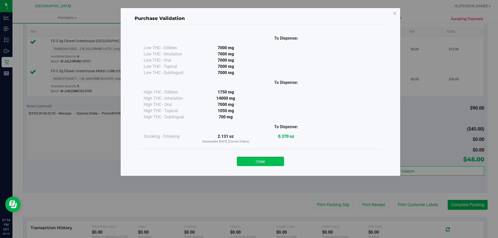
click at [281, 164] on button "Close" at bounding box center [260, 161] width 47 height 9
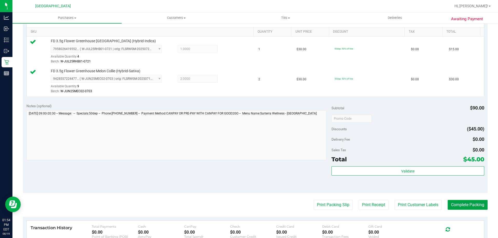
click at [453, 205] on button "Complete Packing" at bounding box center [468, 205] width 40 height 10
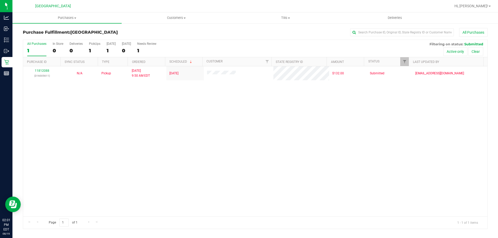
click at [86, 152] on div "11812088 (316005611) N/A Pickup 8/19/2025 9:50 AM EDT 8/19/2025 $132.00 Submitt…" at bounding box center [255, 141] width 464 height 150
click at [104, 151] on div "11812088 (316005611) N/A Pickup 8/19/2025 9:50 AM EDT 8/19/2025 $132.00 Submitt…" at bounding box center [255, 141] width 464 height 150
click at [281, 17] on span "Tills" at bounding box center [285, 18] width 109 height 5
click at [266, 33] on li "Manage tills" at bounding box center [285, 31] width 109 height 6
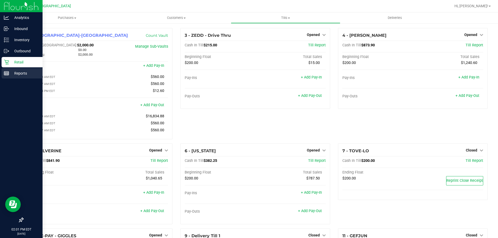
click at [9, 73] on p "Reports" at bounding box center [24, 73] width 31 height 6
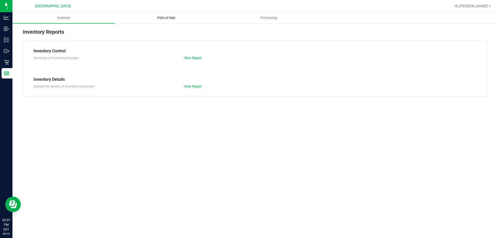
click at [160, 17] on span "Point of Sale" at bounding box center [166, 18] width 32 height 5
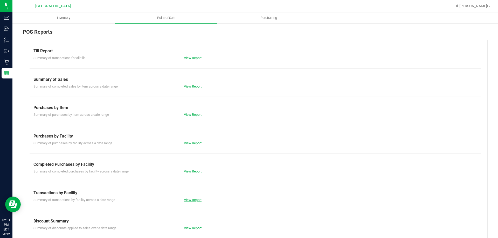
click at [195, 200] on link "View Report" at bounding box center [193, 200] width 18 height 4
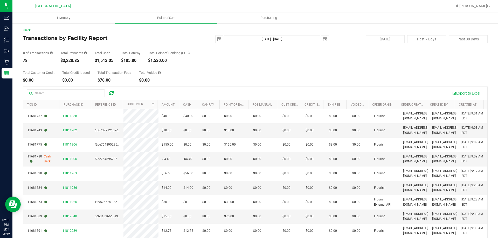
click at [310, 71] on div "Total Customer Credit $0.00 Total Credit Issued $0.00 Total Transaction Fees $7…" at bounding box center [255, 73] width 465 height 20
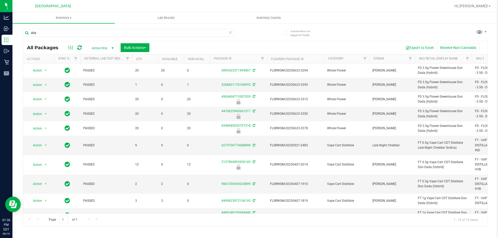
click at [142, 33] on input "dda" at bounding box center [129, 33] width 212 height 8
type input "7026392808606789"
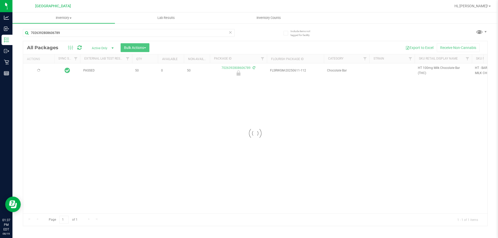
type input "[DATE]"
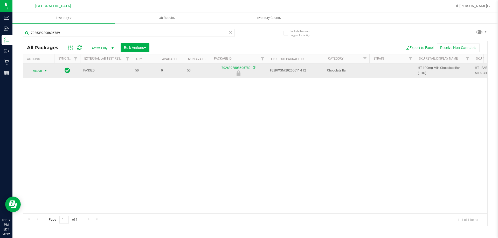
type input "7026392808606789"
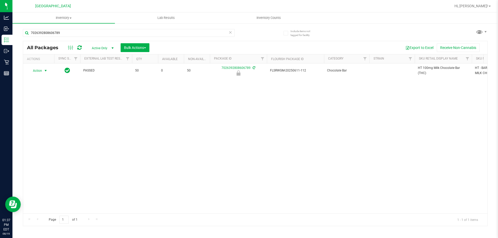
drag, startPoint x: 34, startPoint y: 72, endPoint x: 37, endPoint y: 78, distance: 6.4
click at [34, 72] on span "Action" at bounding box center [35, 70] width 14 height 7
click at [46, 128] on li "Unlock package" at bounding box center [45, 132] width 33 height 8
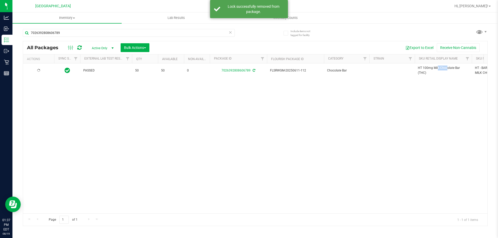
click at [428, 70] on span "HT 100mg Milk Chocolate Bar (THC)" at bounding box center [443, 71] width 51 height 10
copy tr "HT 100mg Milk Chocolate Bar (THC)"
click at [218, 33] on input "7026392808606789" at bounding box center [129, 33] width 212 height 8
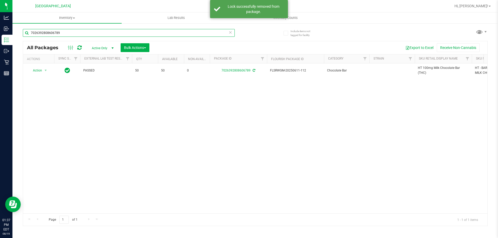
paste input "HT 100mg Milk Chocolate Bar (THC)"
type input "HT 100mg Milk Chocolate Bar (THC)"
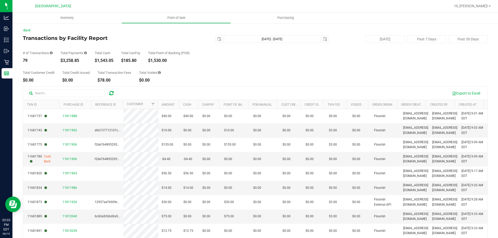
click at [247, 74] on div "Total Customer Credit $0.00 Total Credit Issued $0.00 Total Transaction Fees $7…" at bounding box center [255, 73] width 465 height 20
click at [282, 67] on div "Total Customer Credit $0.00 Total Credit Issued $0.00 Total Transaction Fees $7…" at bounding box center [255, 73] width 465 height 20
